Goal: Ask a question

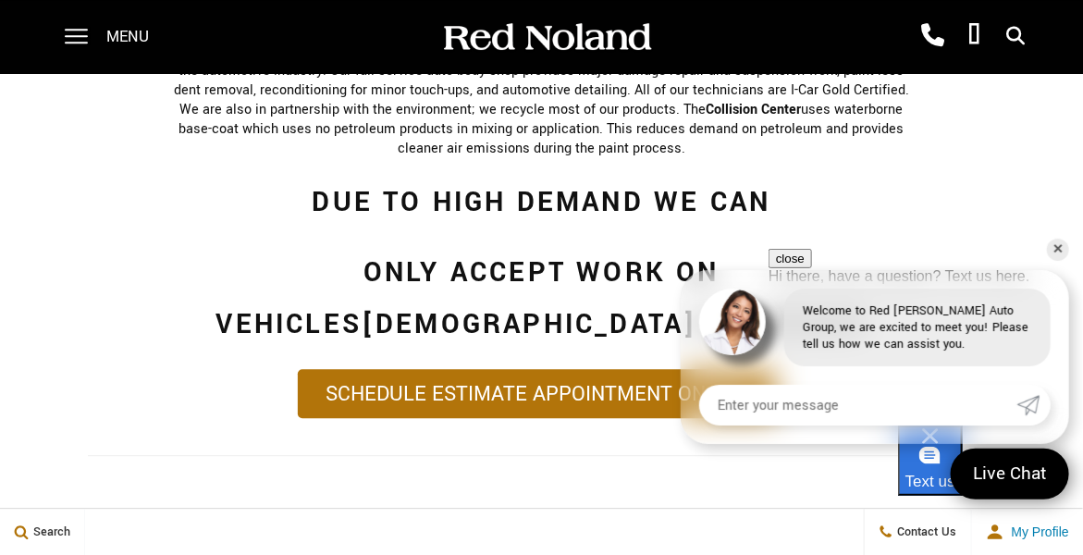
scroll to position [1417, 0]
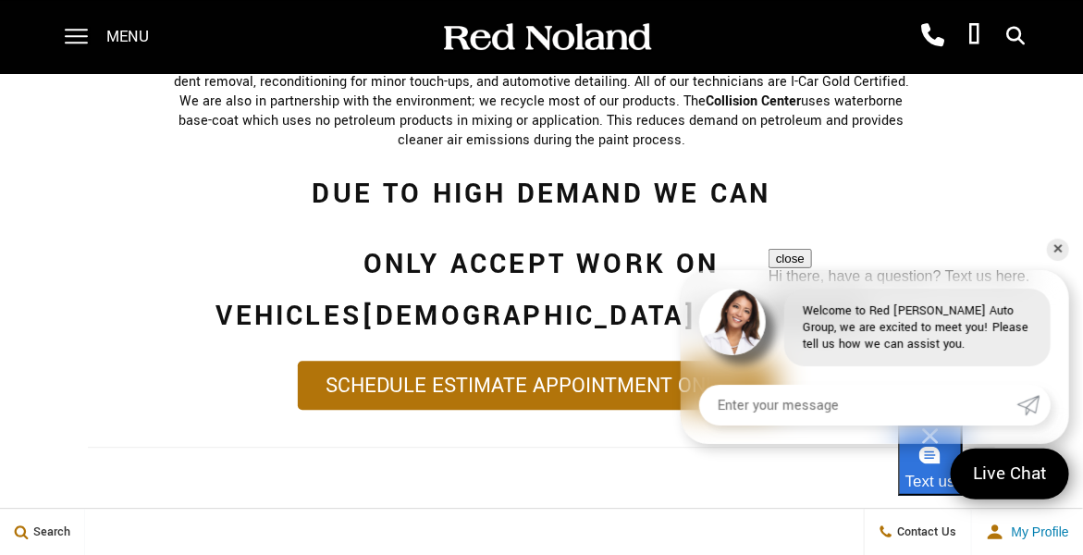
click at [846, 408] on input "Enter your message" at bounding box center [858, 405] width 318 height 41
click at [888, 407] on input "I have a 2015 QX 70 which I bought at Red [PERSON_NAME] Infinity" at bounding box center [858, 405] width 318 height 41
drag, startPoint x: 1011, startPoint y: 400, endPoint x: 1091, endPoint y: 398, distance: 80.5
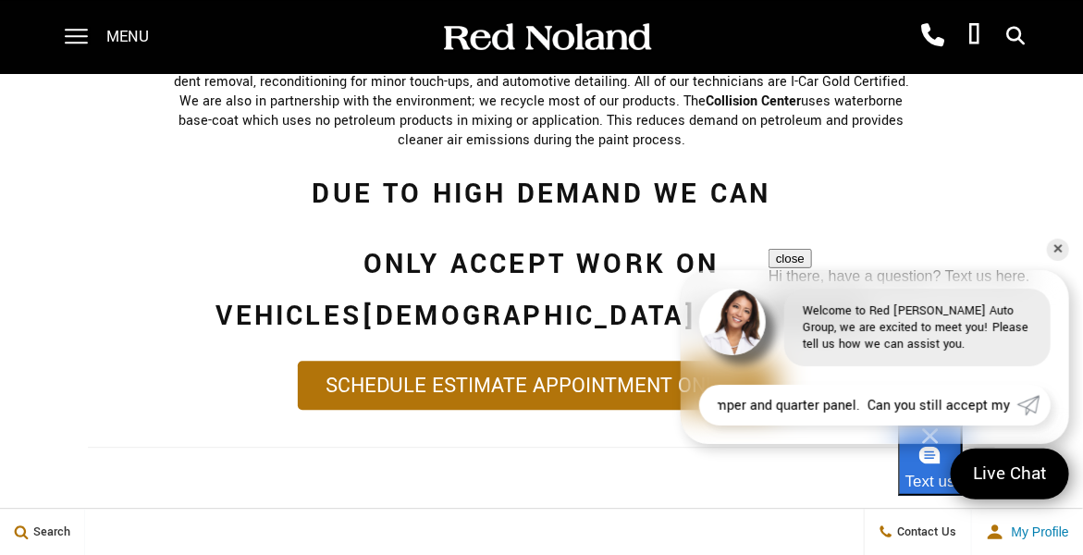
scroll to position [0, 1006]
type input "I have a 2015 QX 70 which I bought new at Red [PERSON_NAME] Infinity. It has ab…"
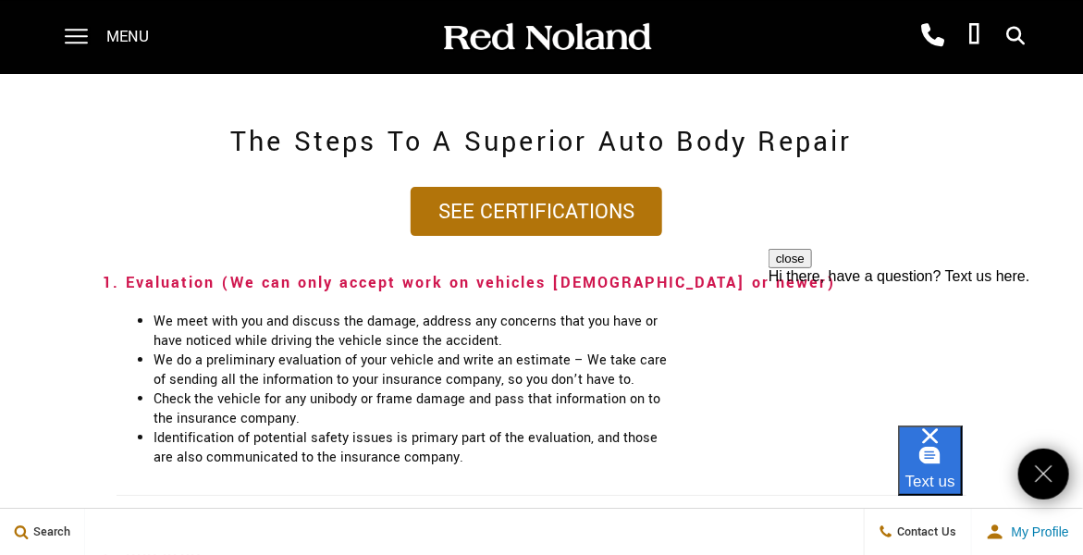
scroll to position [1849, 0]
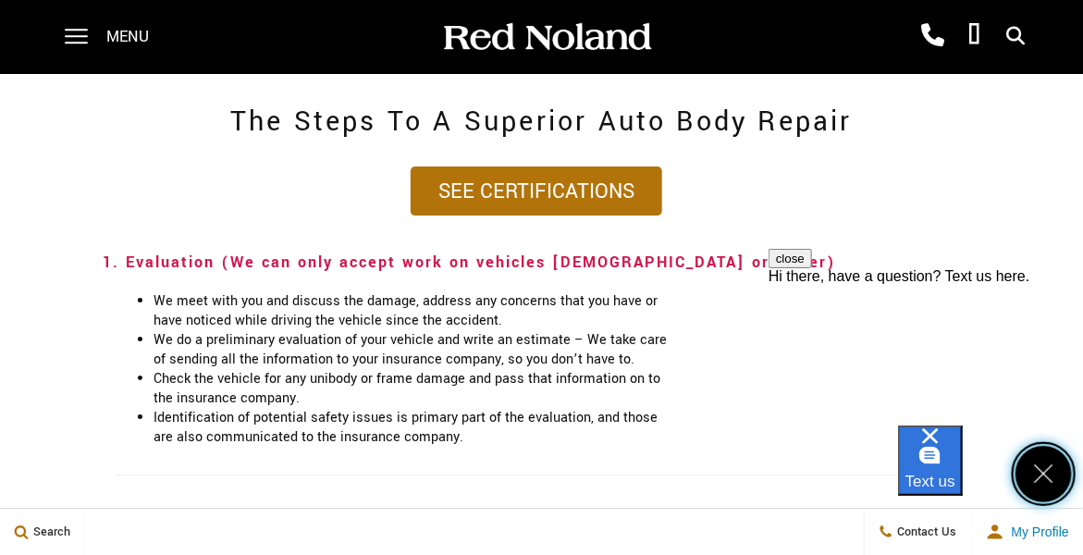
click at [1051, 478] on icon "Close" at bounding box center [1044, 474] width 28 height 28
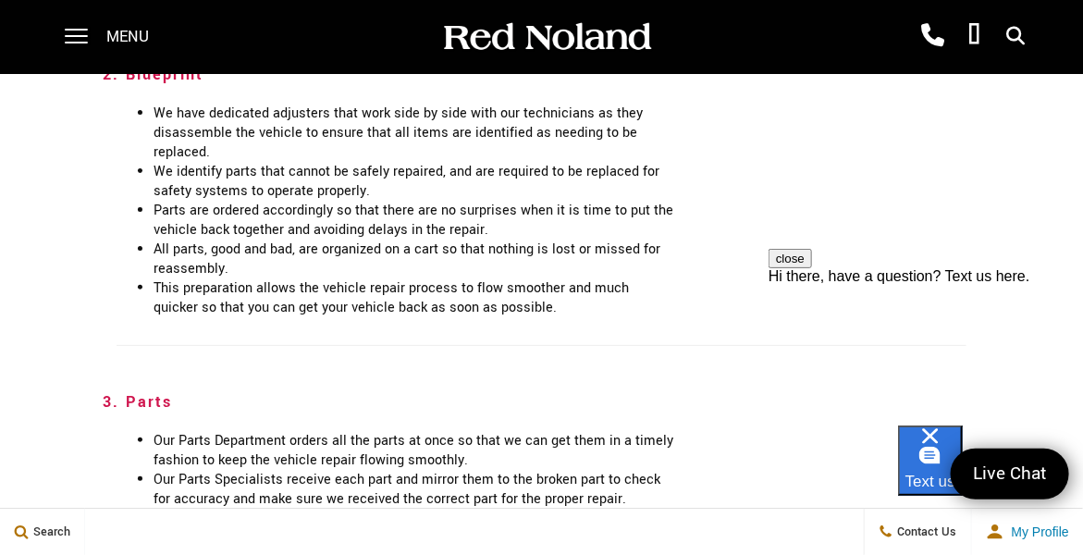
scroll to position [2280, 0]
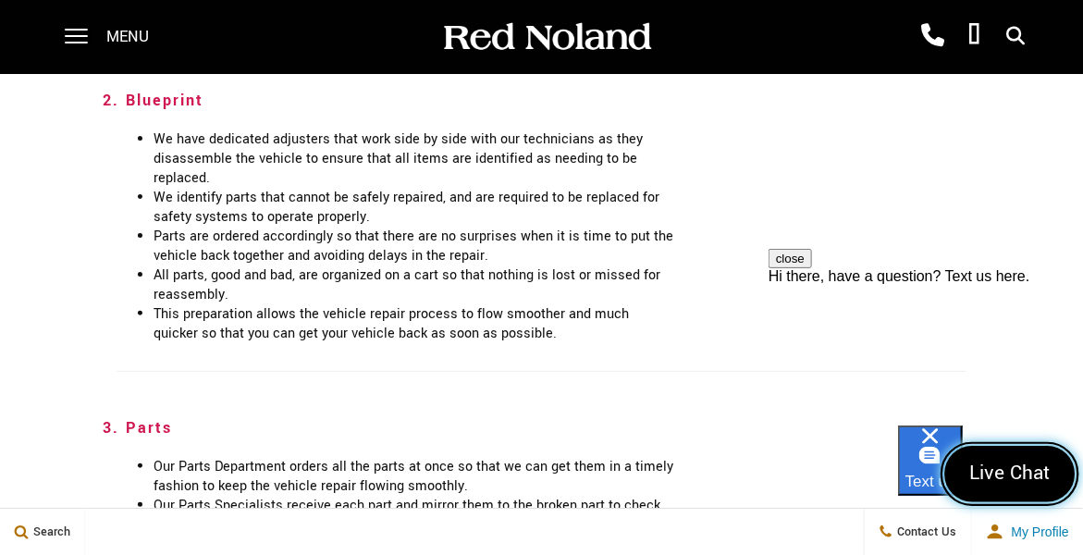
click at [1018, 478] on span "Live Chat" at bounding box center [1010, 474] width 102 height 28
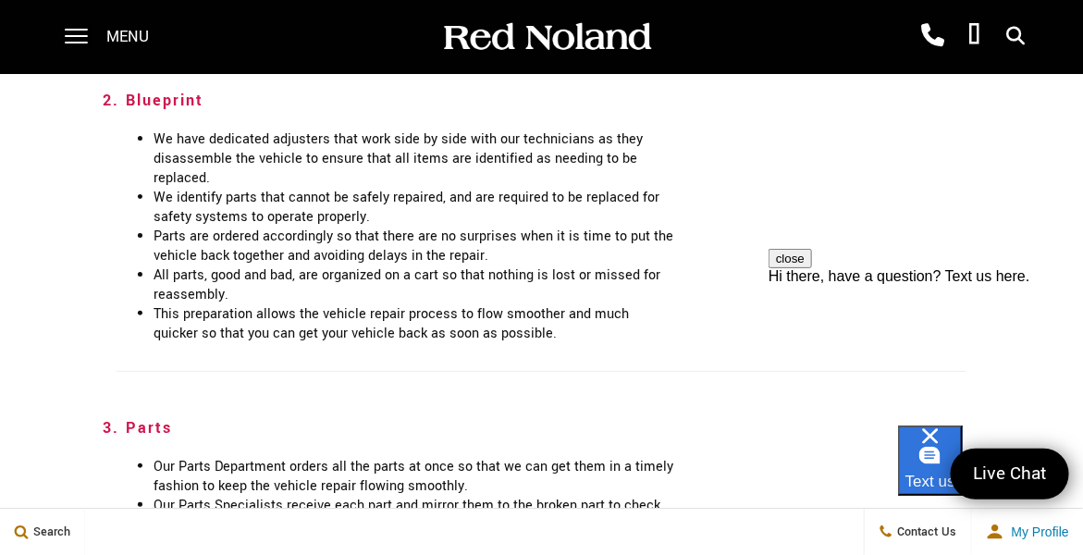
click at [877, 284] on div "Hi there, have a question? Text us here." at bounding box center [924, 275] width 314 height 17
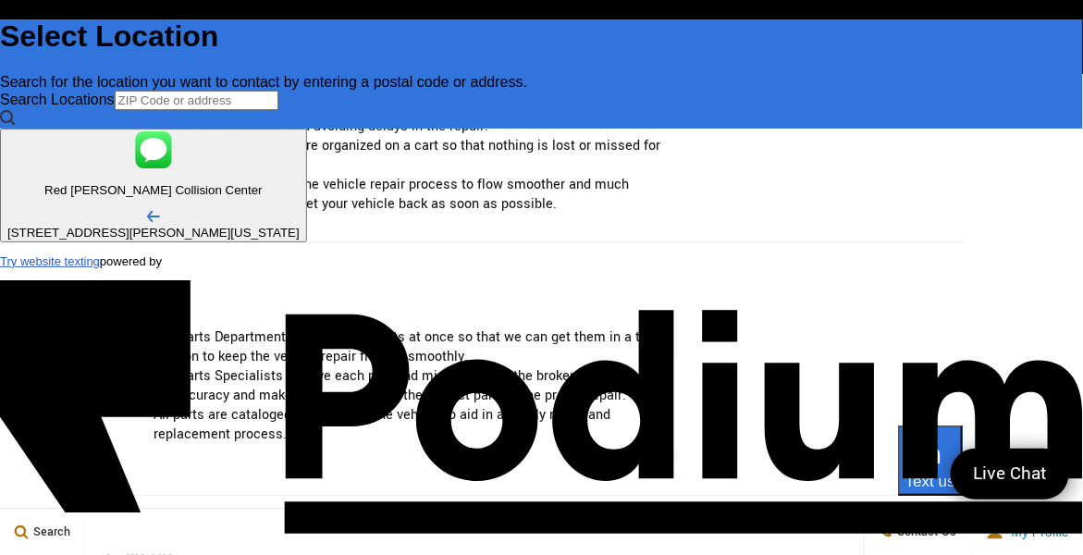
scroll to position [2465, 0]
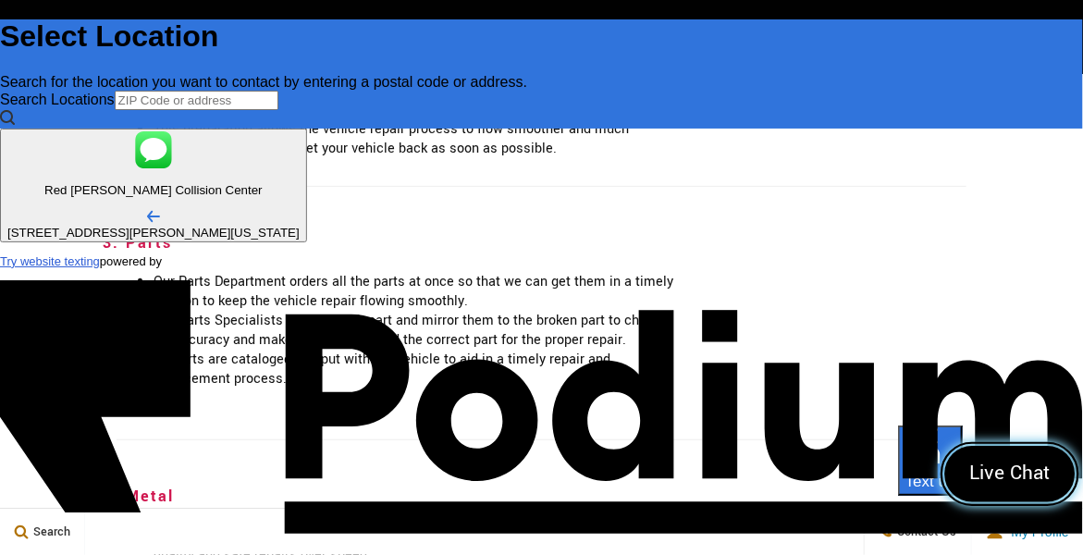
click at [1014, 475] on span "Live Chat" at bounding box center [1010, 474] width 102 height 28
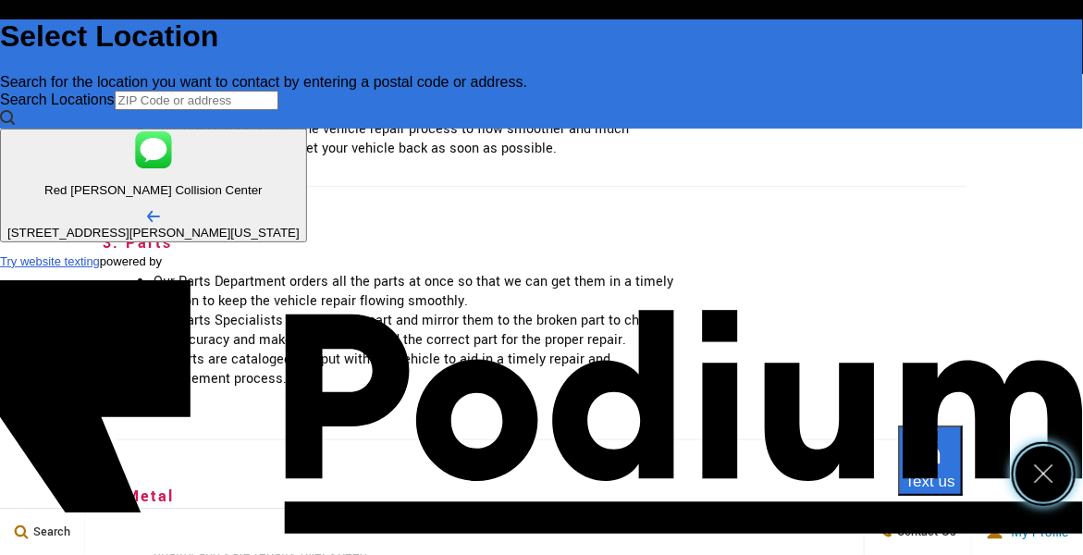
click at [1042, 472] on icon "Close" at bounding box center [1044, 474] width 28 height 28
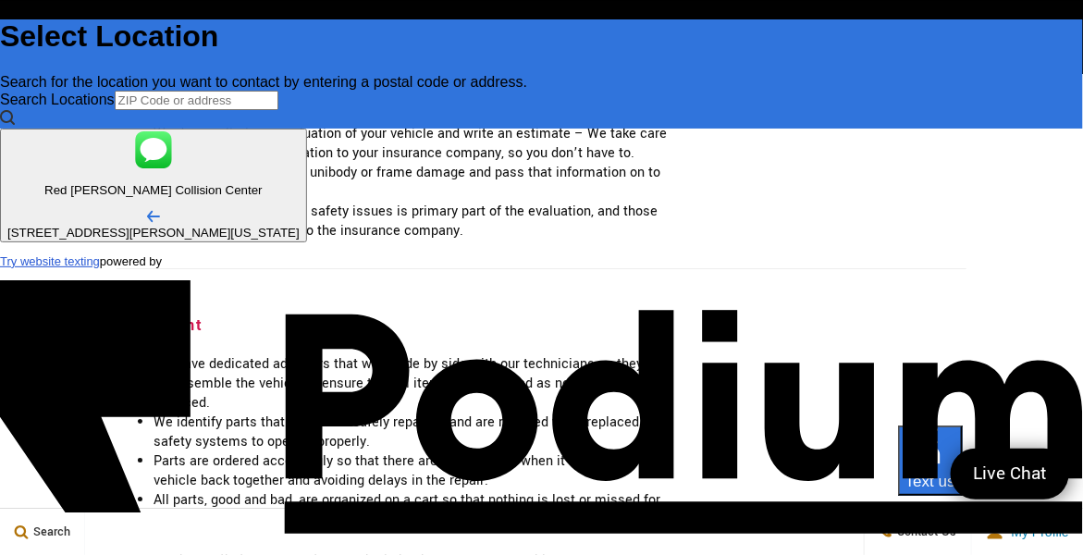
scroll to position [2033, 0]
